Goal: Navigation & Orientation: Find specific page/section

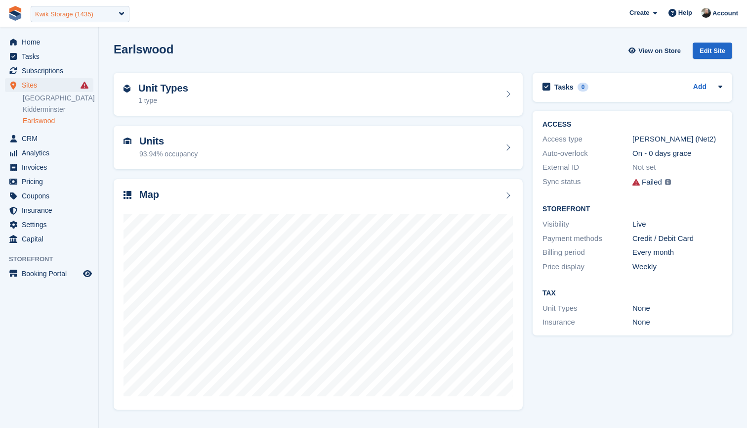
click at [66, 10] on div "Kwik Storage (1435)" at bounding box center [64, 14] width 58 height 10
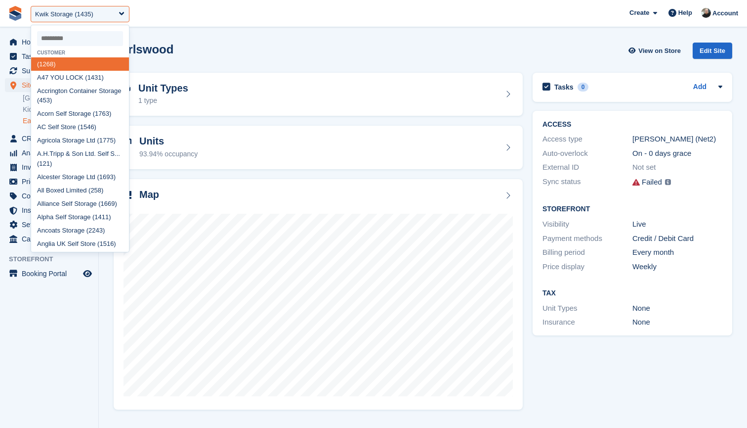
click at [67, 36] on input "select-one" at bounding box center [80, 38] width 86 height 15
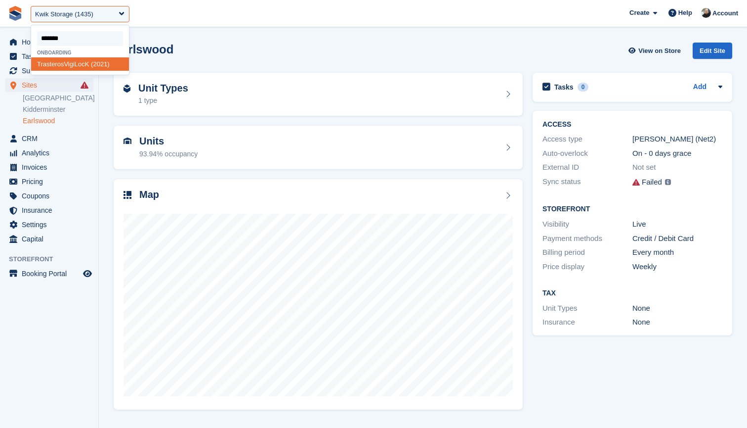
type input "********"
select select "****"
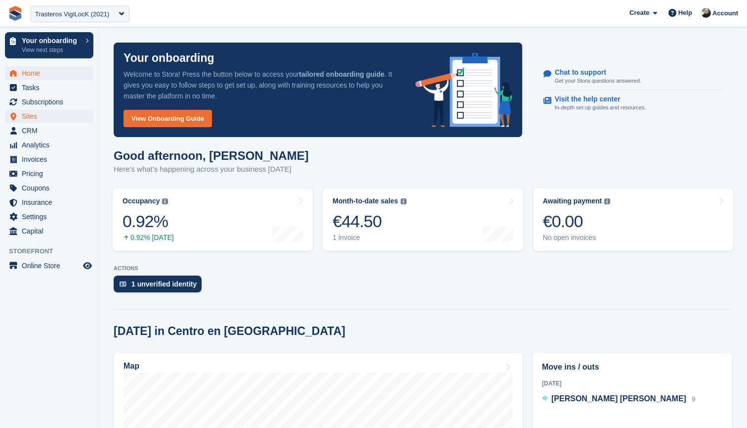
click at [37, 116] on span "Sites" at bounding box center [51, 116] width 59 height 14
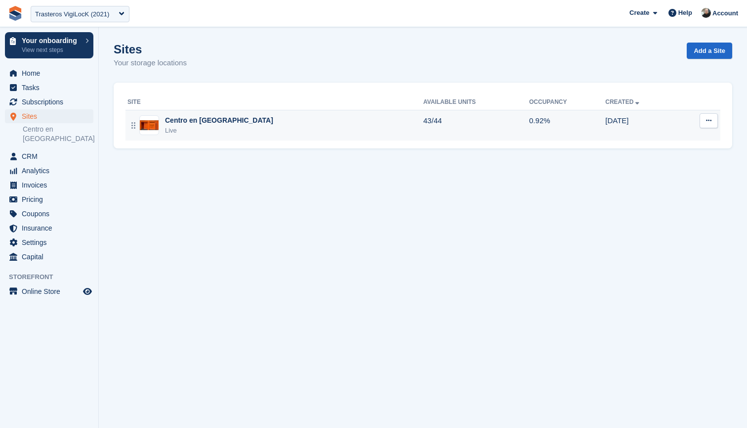
click at [275, 134] on div "Centro en Barcelona Live" at bounding box center [276, 125] width 296 height 20
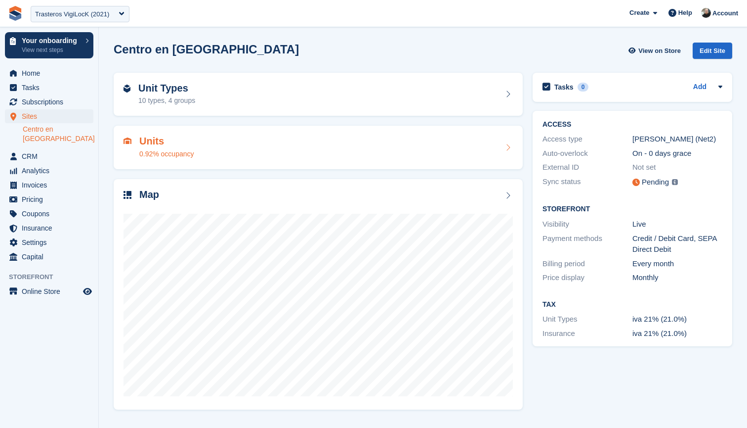
click at [340, 144] on div "Units 0.92% occupancy" at bounding box center [319, 147] width 390 height 24
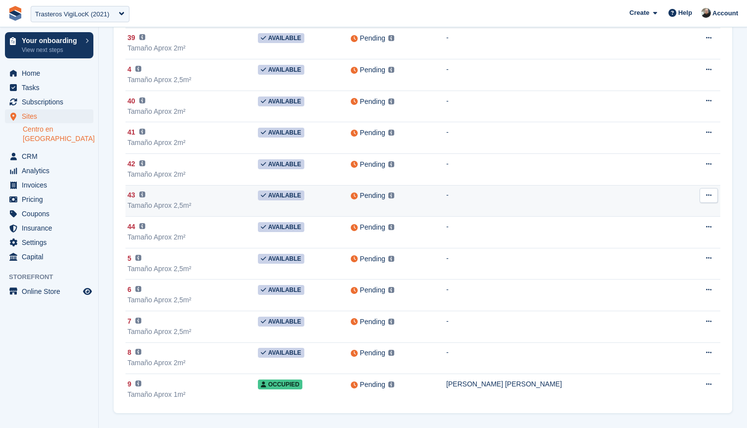
scroll to position [1103, 0]
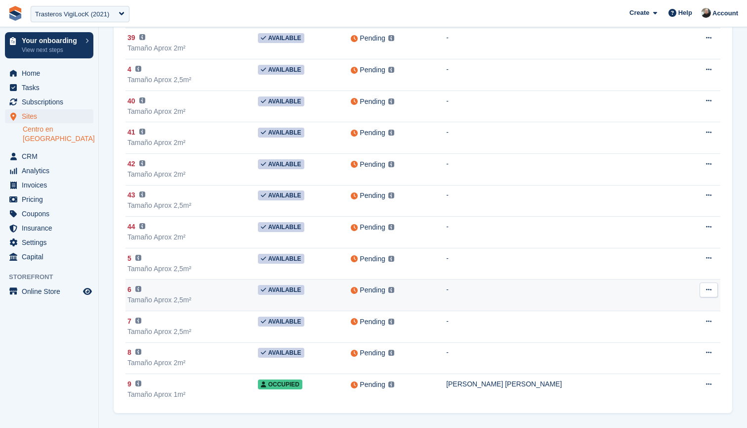
click at [446, 289] on div "Pending This unit will not be synced until a Paxton Number has been added. Lear…" at bounding box center [398, 289] width 95 height 11
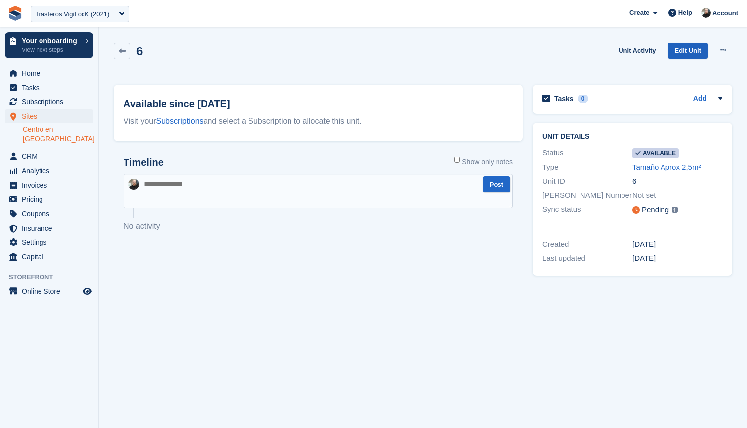
click at [688, 51] on link "Edit Unit" at bounding box center [688, 51] width 40 height 16
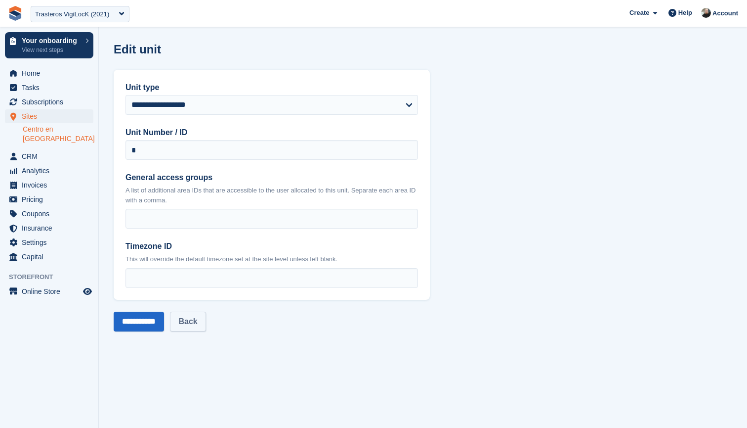
click at [200, 319] on link "Back" at bounding box center [188, 321] width 36 height 20
